Goal: Information Seeking & Learning: Learn about a topic

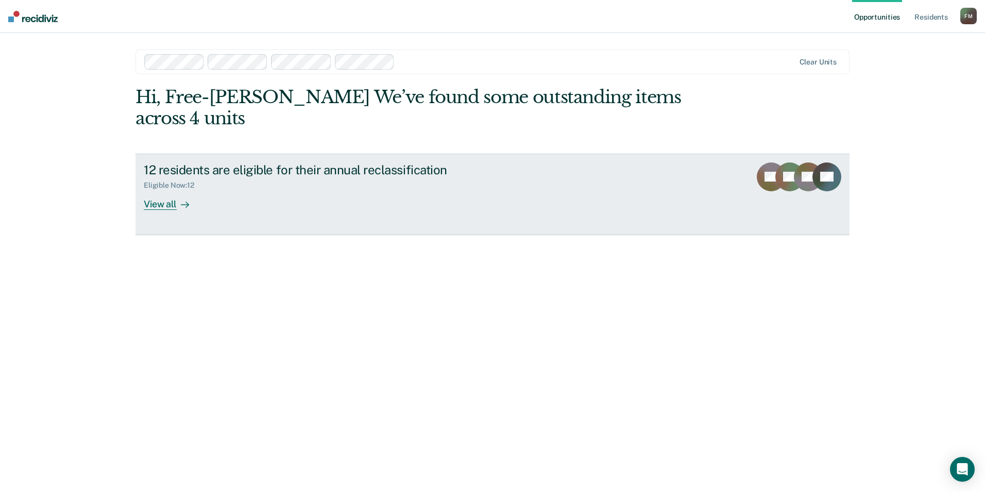
click at [163, 190] on div "View all" at bounding box center [173, 200] width 58 height 20
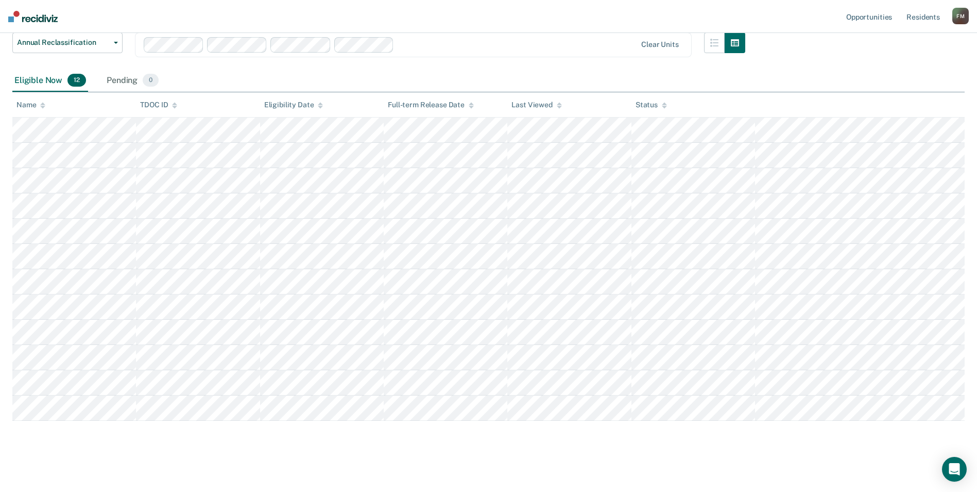
scroll to position [89, 0]
click at [199, 131] on tr at bounding box center [488, 126] width 953 height 25
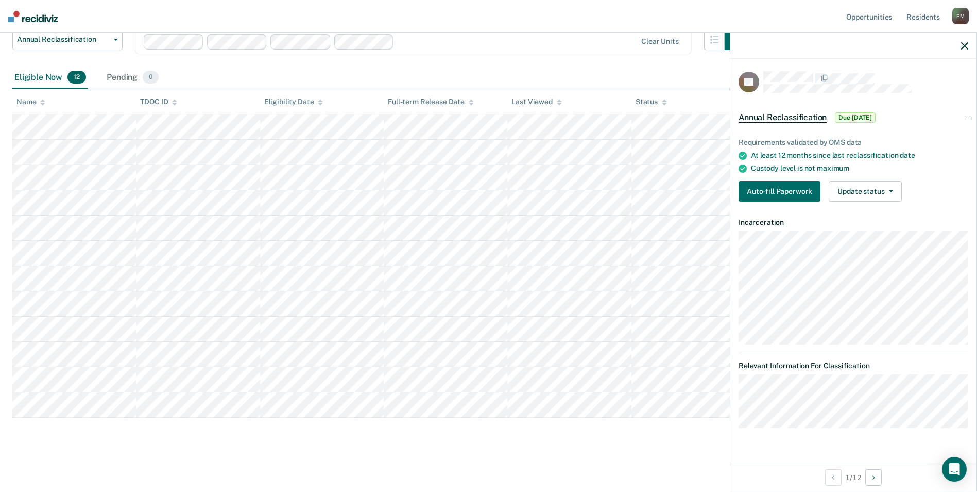
click at [965, 41] on button "button" at bounding box center [964, 45] width 7 height 9
click at [962, 46] on icon "button" at bounding box center [964, 45] width 7 height 7
